Goal: Obtain resource: Download file/media

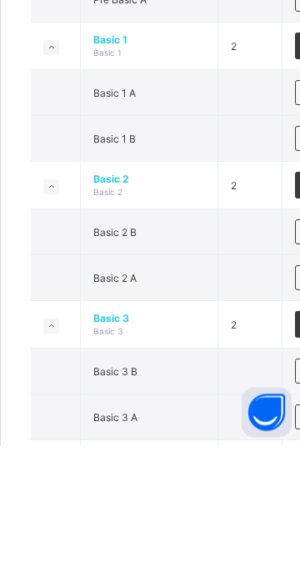
scroll to position [484, 0]
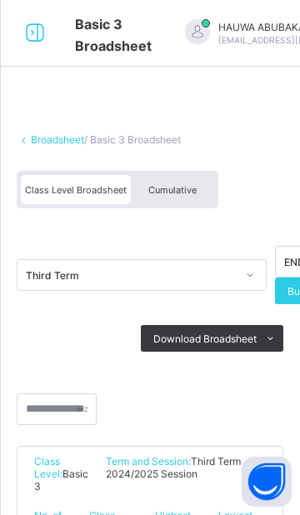
click at [181, 184] on span "Cumulative" at bounding box center [172, 190] width 48 height 12
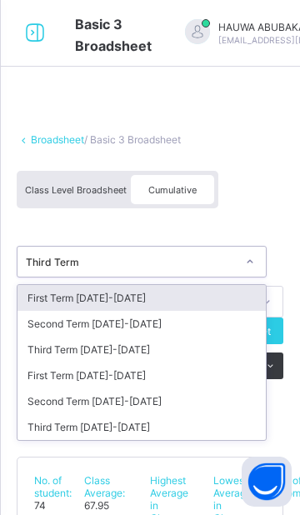
click at [133, 423] on div "Third Term [DATE]-[DATE]" at bounding box center [142, 427] width 248 height 26
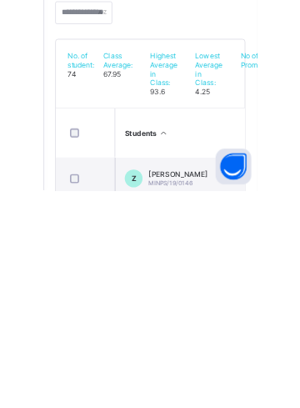
scroll to position [124, 0]
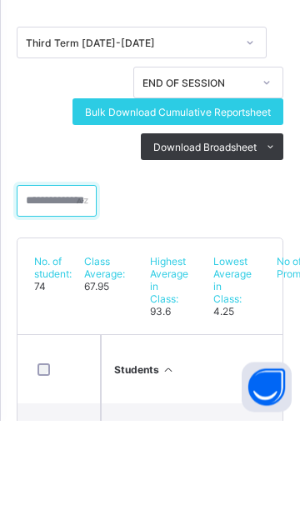
click at [76, 300] on input "text" at bounding box center [57, 296] width 80 height 32
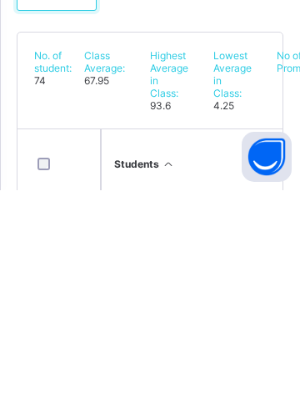
scroll to position [208, 0]
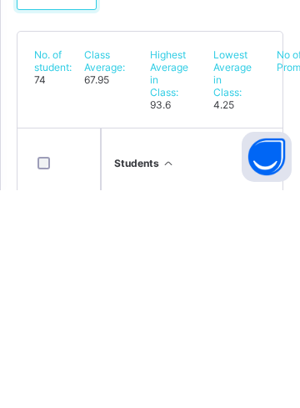
type input "***"
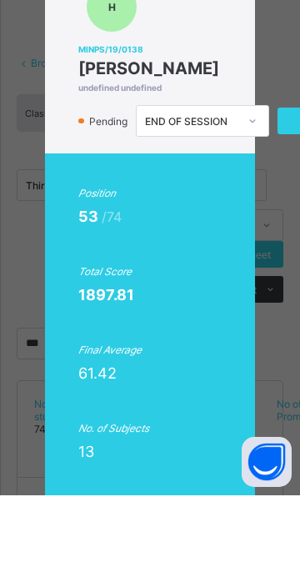
scroll to position [0, 2]
